Goal: Task Accomplishment & Management: Manage account settings

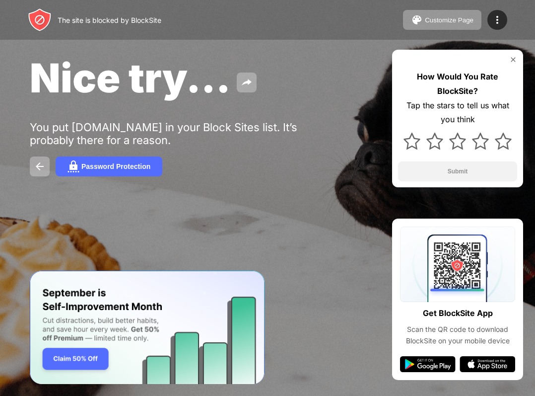
click at [178, 105] on div "Nice try... You put [DOMAIN_NAME] in your Block Sites list. It’s probably there…" at bounding box center [267, 115] width 535 height 230
click at [179, 111] on div "Nice try... You put [DOMAIN_NAME] in your Block Sites list. It’s probably there…" at bounding box center [267, 115] width 535 height 230
click at [255, 75] on button at bounding box center [247, 83] width 20 height 20
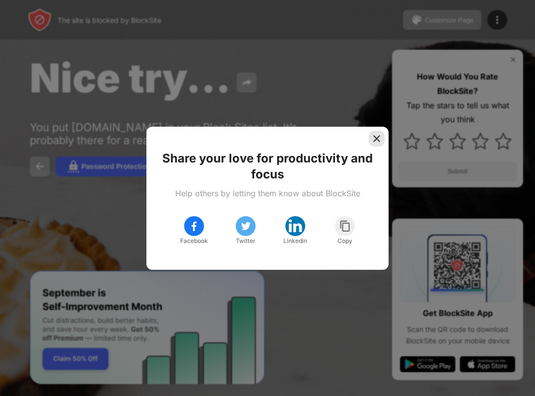
click at [377, 139] on img at bounding box center [377, 139] width 10 height 10
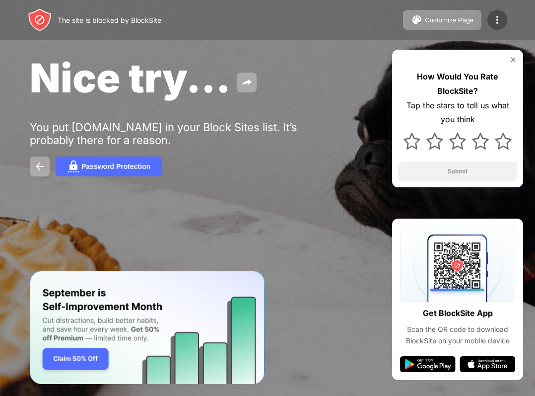
click at [495, 15] on img at bounding box center [498, 20] width 12 height 12
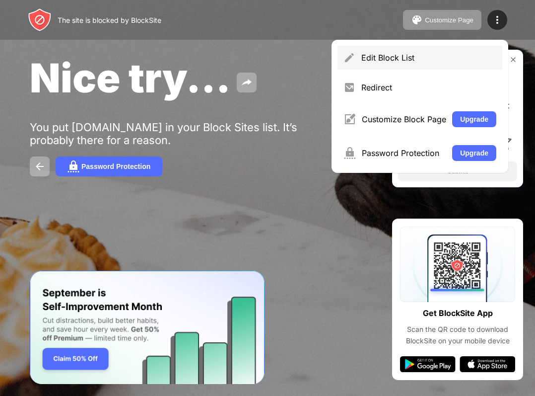
click at [411, 60] on div "Edit Block List" at bounding box center [429, 58] width 135 height 10
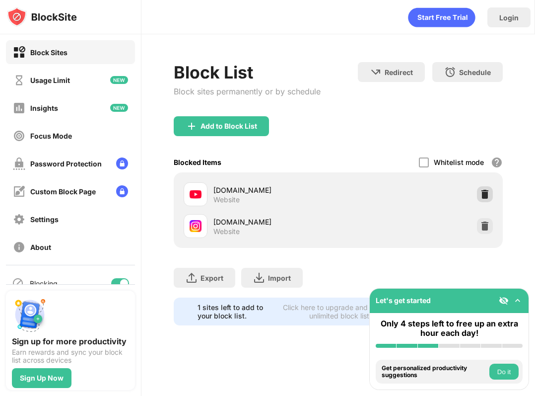
click at [488, 195] on img at bounding box center [485, 194] width 10 height 10
